Goal: Information Seeking & Learning: Learn about a topic

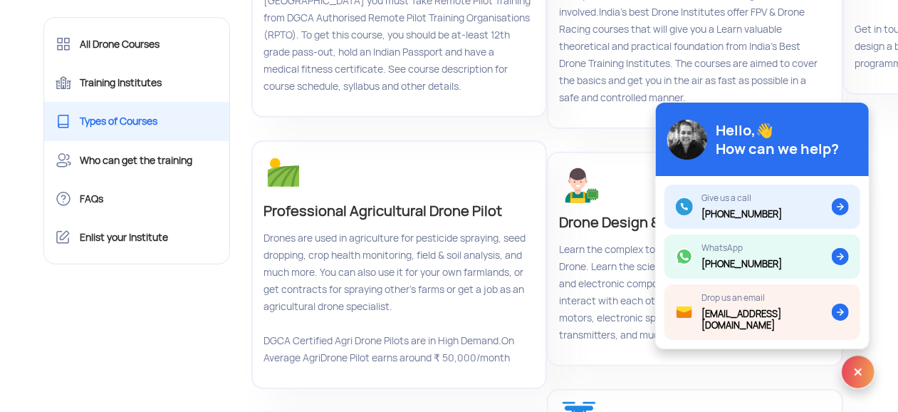
scroll to position [307, 0]
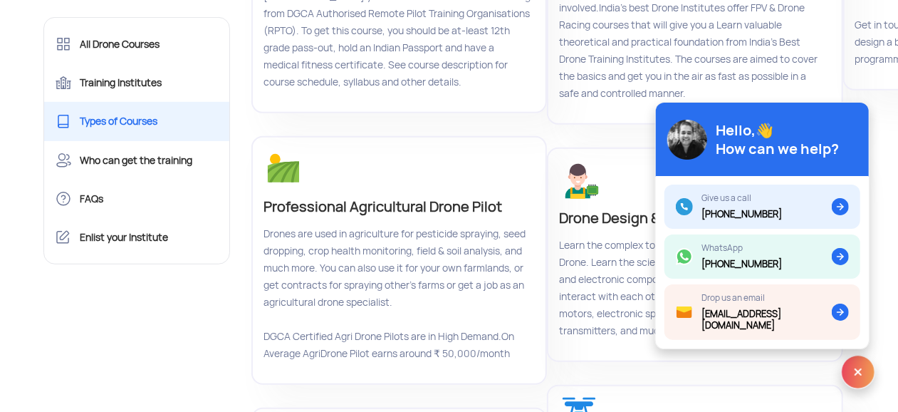
click at [537, 393] on div "Professional Agricultural Drone Pilot Drones are used in agriculture for pestic…" at bounding box center [399, 271] width 296 height 271
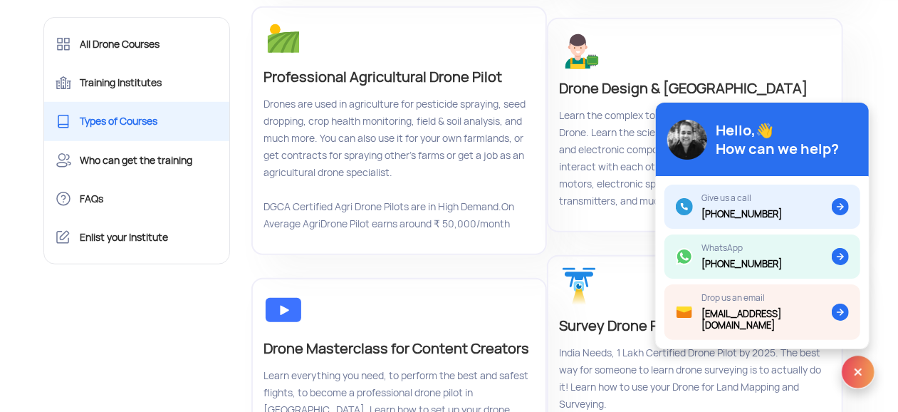
scroll to position [436, 0]
click at [635, 315] on p "Survey Drone Pilot" at bounding box center [693, 326] width 268 height 23
click at [672, 315] on p "Survey Drone Pilot" at bounding box center [693, 326] width 268 height 23
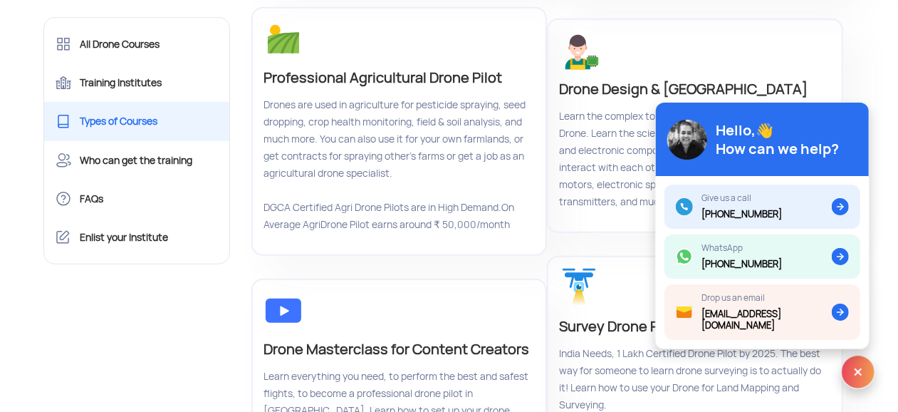
click at [855, 371] on img at bounding box center [858, 372] width 34 height 34
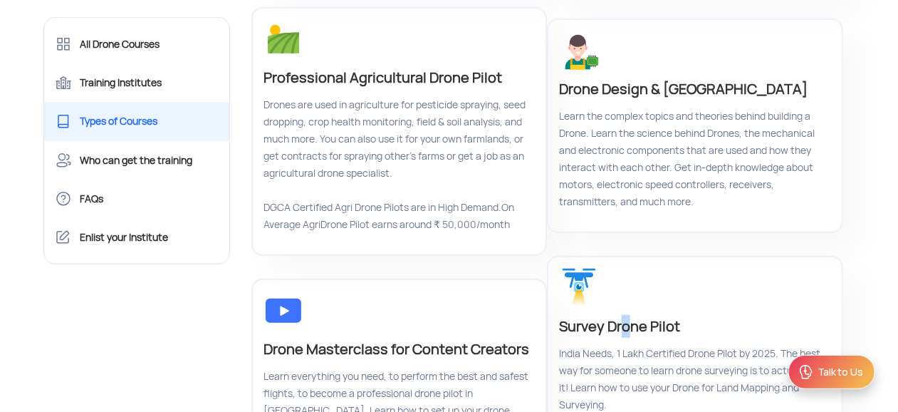
drag, startPoint x: 637, startPoint y: 106, endPoint x: 638, endPoint y: 44, distance: 62.0
click at [638, 315] on p "Survey Drone Pilot" at bounding box center [693, 326] width 268 height 23
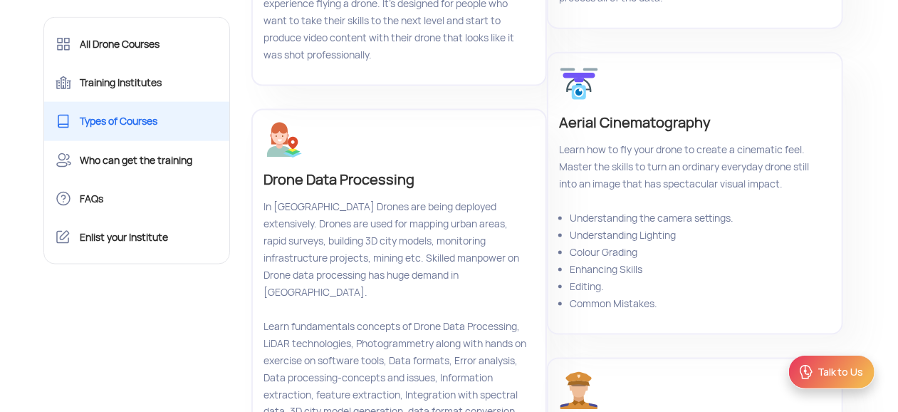
scroll to position [941, 0]
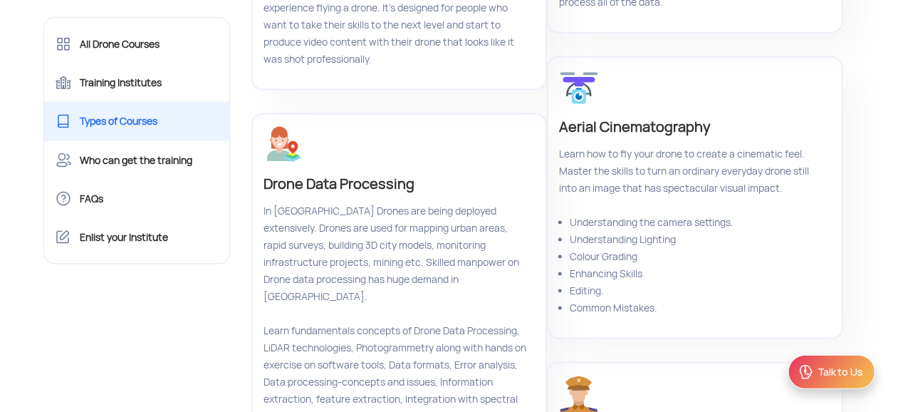
click at [842, 375] on div "Talk to Us" at bounding box center [841, 372] width 46 height 14
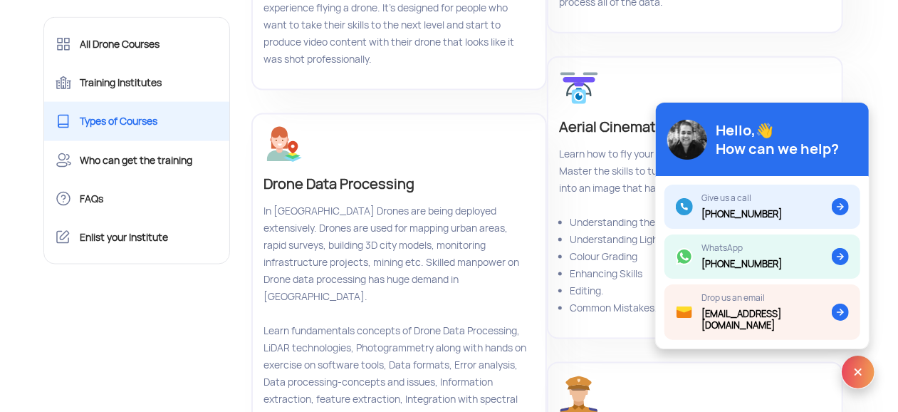
click at [854, 368] on img at bounding box center [858, 372] width 34 height 34
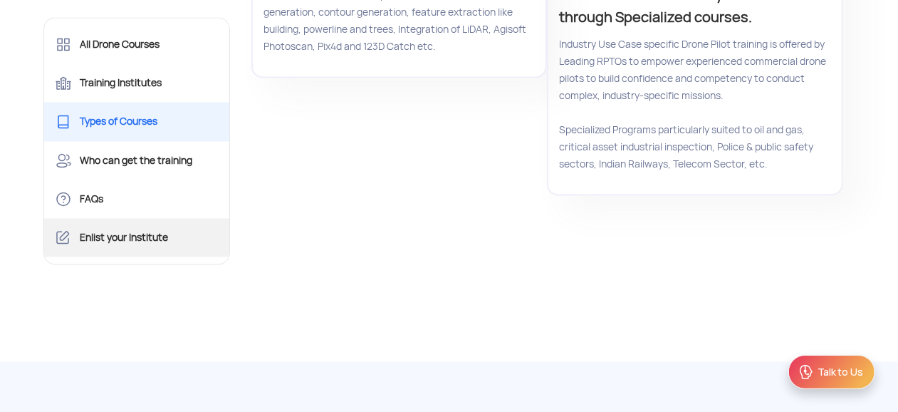
scroll to position [1380, 0]
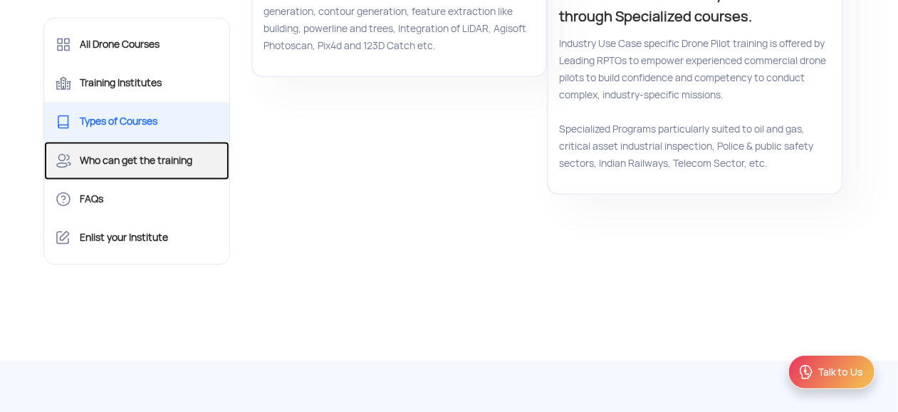
click at [141, 154] on link "Who can get the training" at bounding box center [137, 160] width 186 height 38
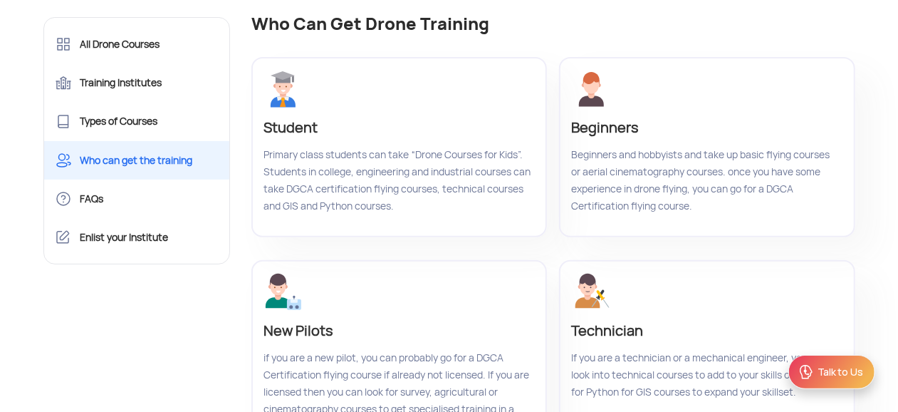
scroll to position [110, 0]
click at [613, 137] on p "Beginners" at bounding box center [705, 126] width 268 height 23
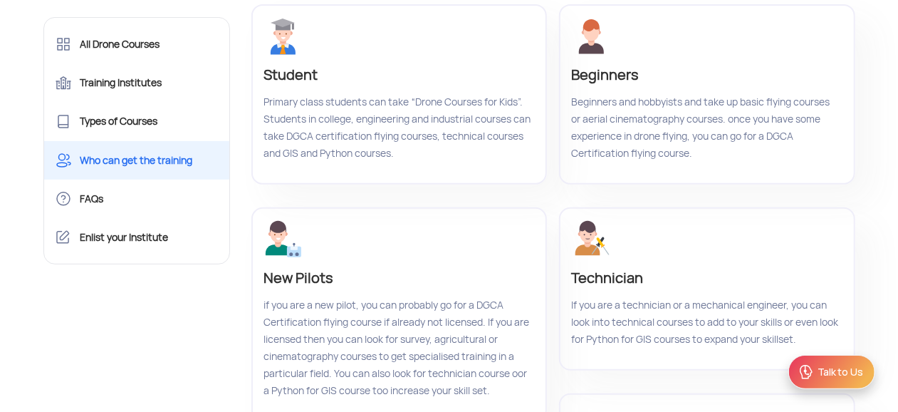
scroll to position [0, 0]
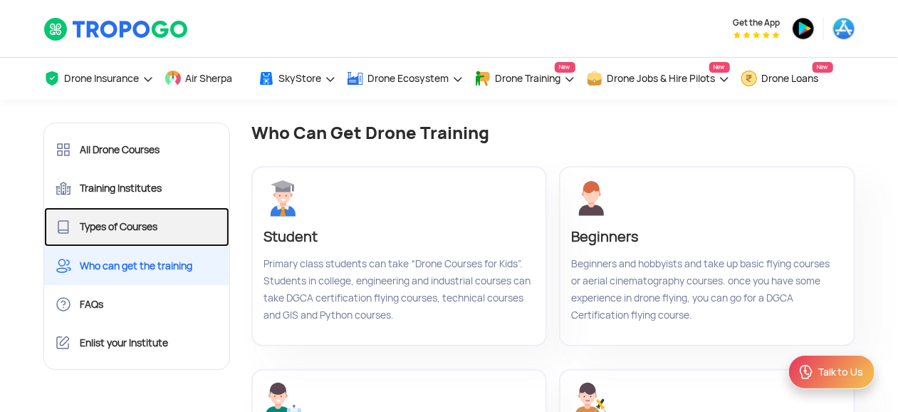
click at [118, 225] on link "Types of Courses" at bounding box center [137, 226] width 186 height 38
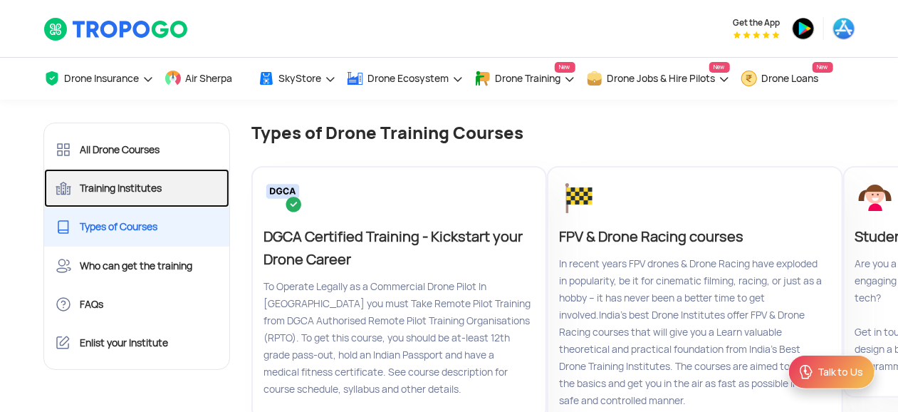
click at [152, 191] on link "Training Institutes" at bounding box center [137, 188] width 186 height 38
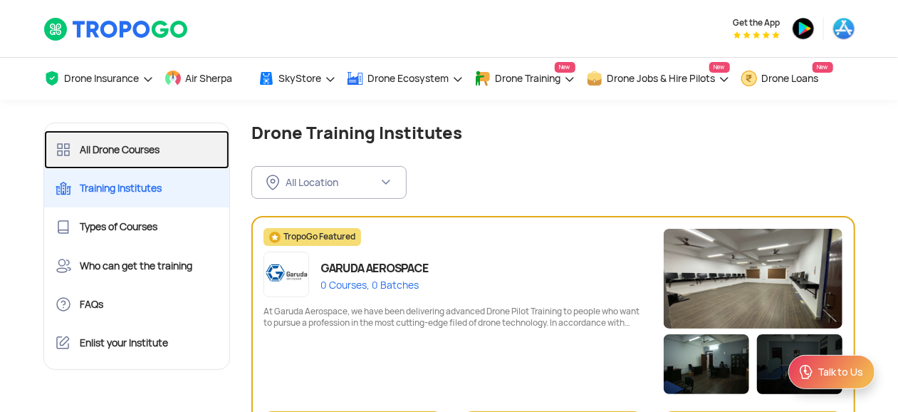
click at [134, 149] on link "All Drone Courses" at bounding box center [137, 149] width 186 height 38
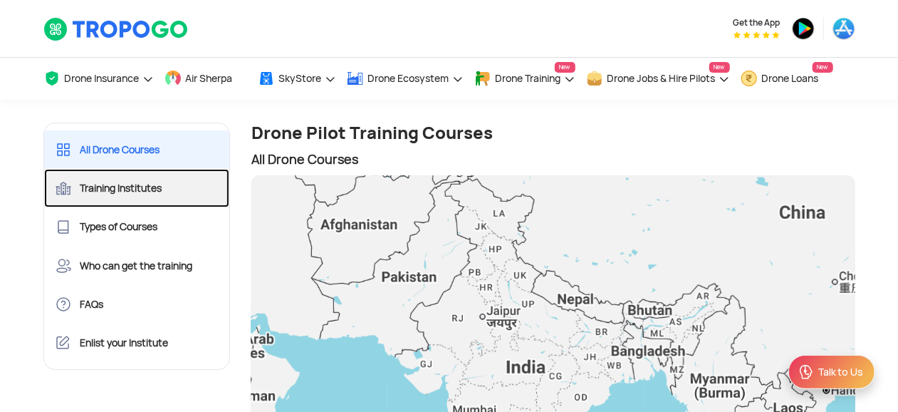
click at [108, 186] on link "Training Institutes" at bounding box center [137, 188] width 186 height 38
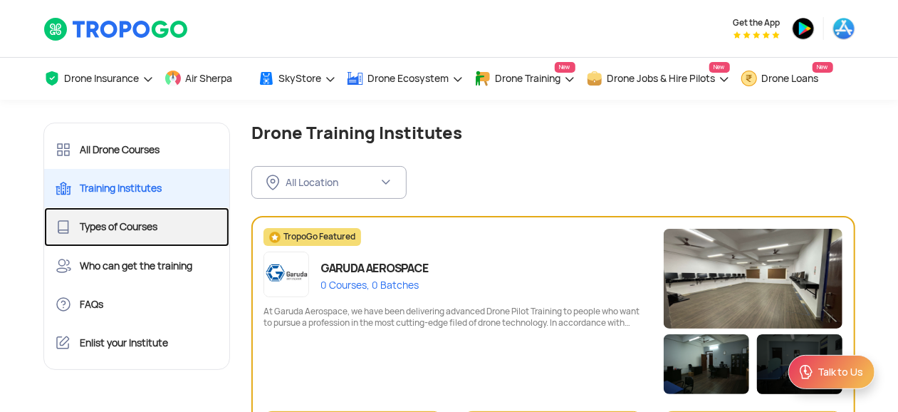
click at [172, 221] on link "Types of Courses" at bounding box center [137, 226] width 186 height 38
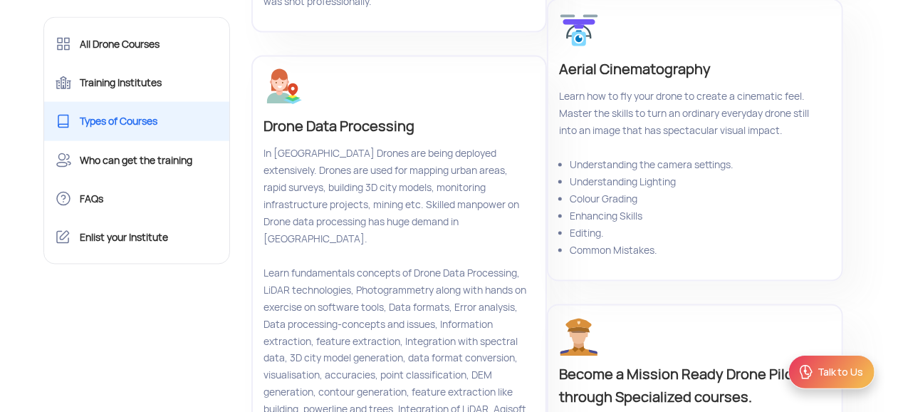
scroll to position [1003, 0]
